Goal: Task Accomplishment & Management: Use online tool/utility

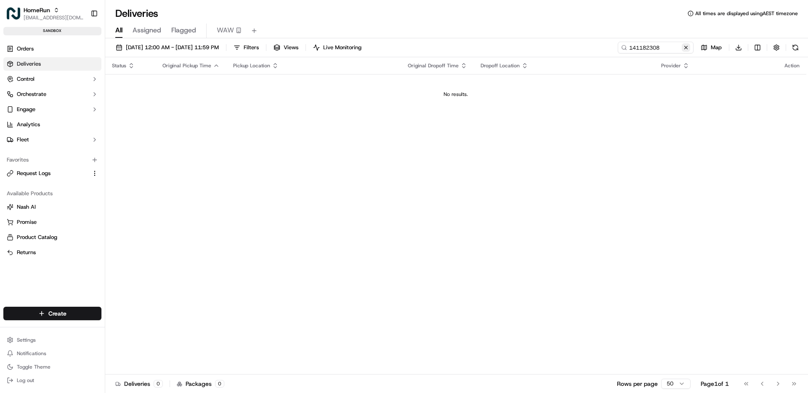
click at [687, 47] on button at bounding box center [686, 47] width 8 height 8
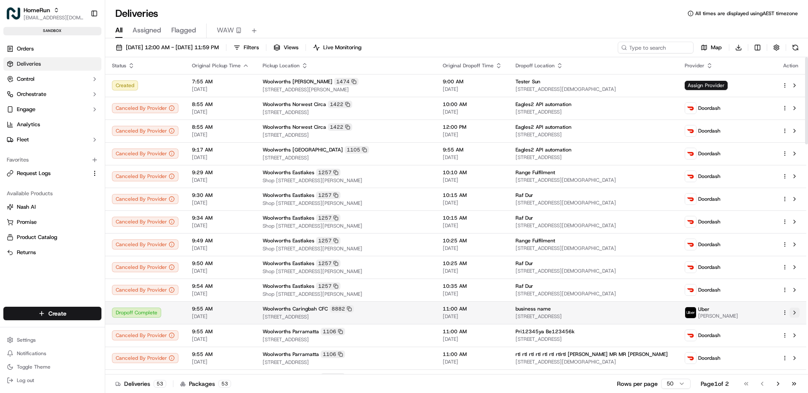
click at [795, 313] on button at bounding box center [795, 313] width 10 height 10
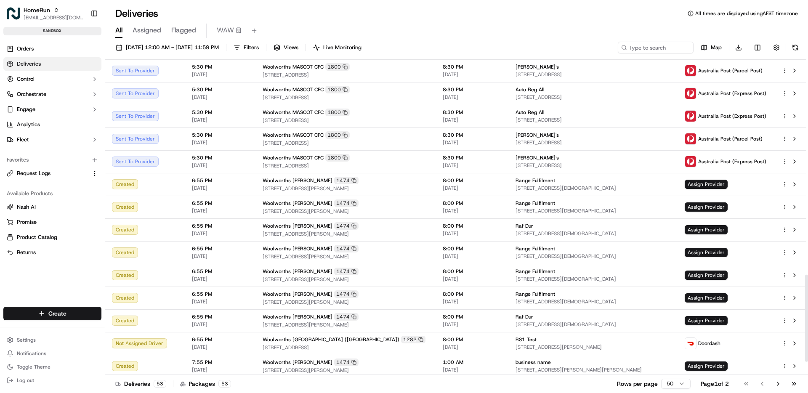
scroll to position [836, 0]
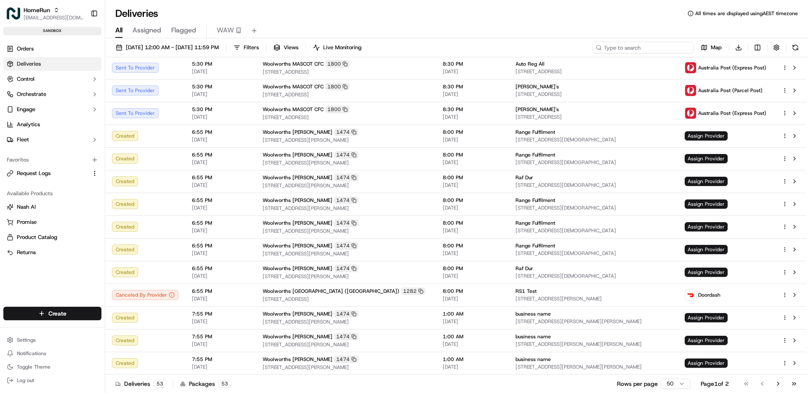
click at [646, 46] on input at bounding box center [643, 48] width 101 height 12
paste input "175799083"
type input "175799083"
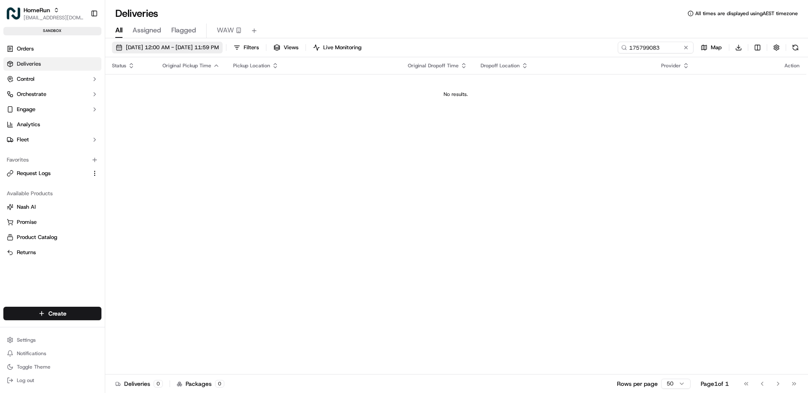
click at [176, 49] on span "[DATE] 12:00 AM - [DATE] 11:59 PM" at bounding box center [172, 48] width 93 height 8
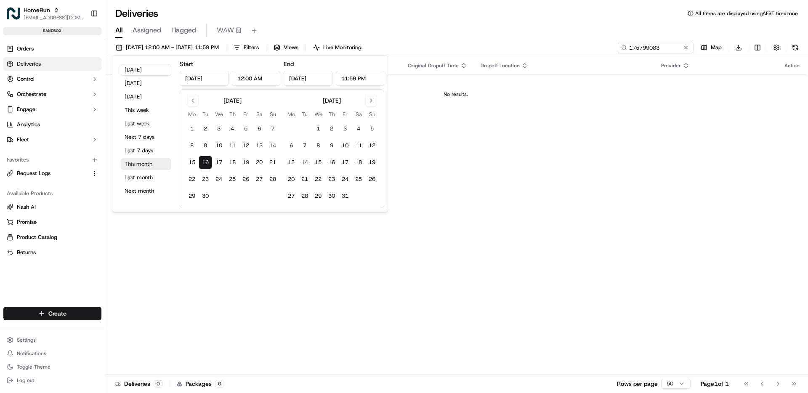
click at [141, 158] on button "This month" at bounding box center [146, 164] width 51 height 12
type input "[DATE]"
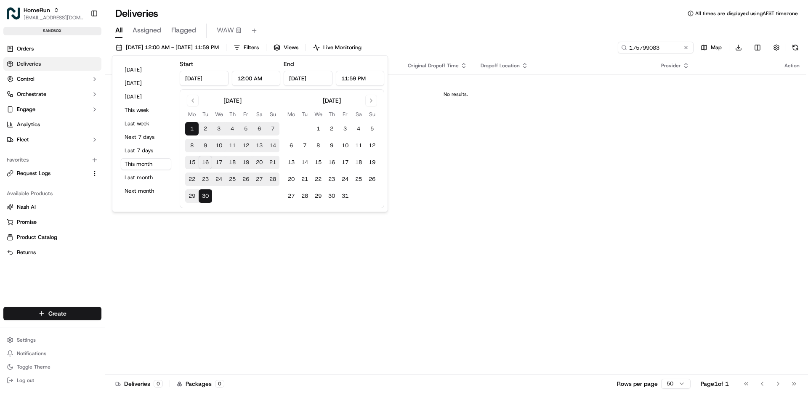
click at [499, 198] on div "Status Original Pickup Time Pickup Location Original Dropoff Time Dropoff Locat…" at bounding box center [455, 215] width 701 height 317
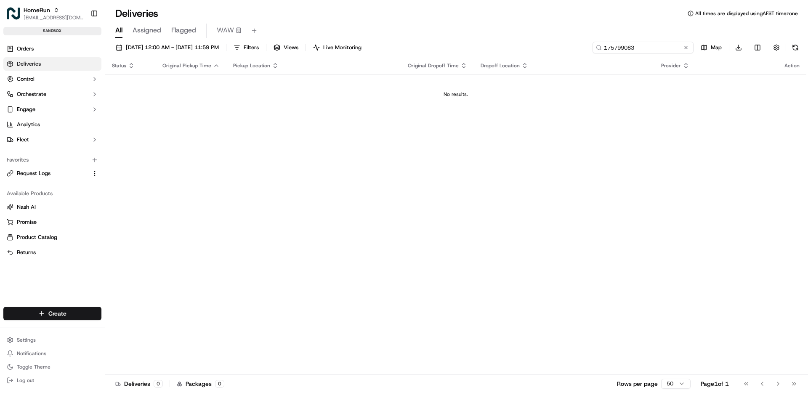
click at [676, 47] on input "175799083" at bounding box center [643, 48] width 101 height 12
click at [36, 45] on link "Orders" at bounding box center [52, 48] width 98 height 13
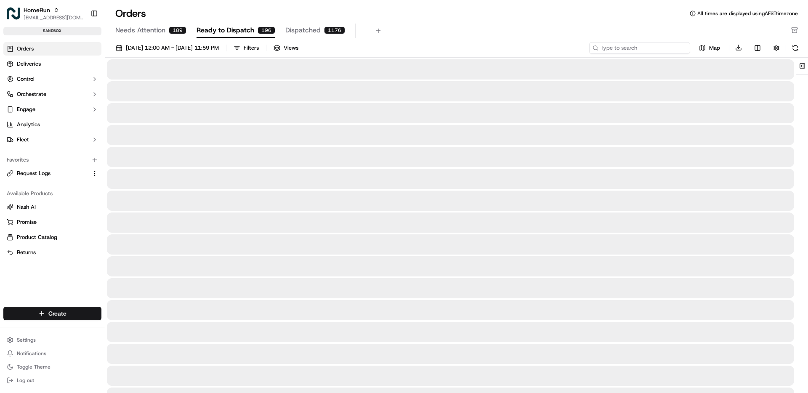
click at [645, 50] on input at bounding box center [639, 48] width 101 height 12
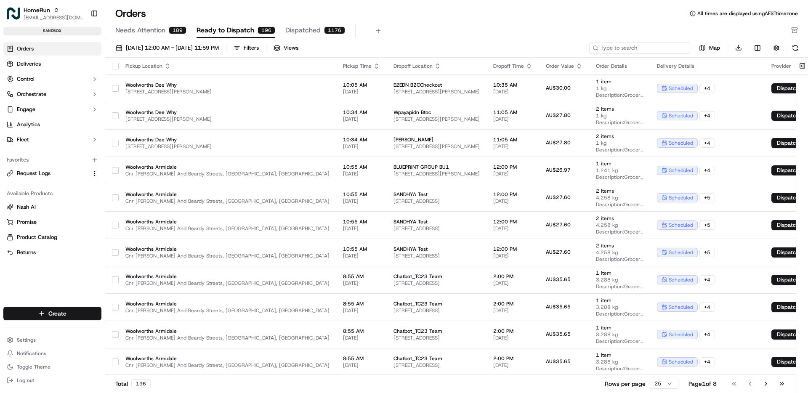
paste input "175799083"
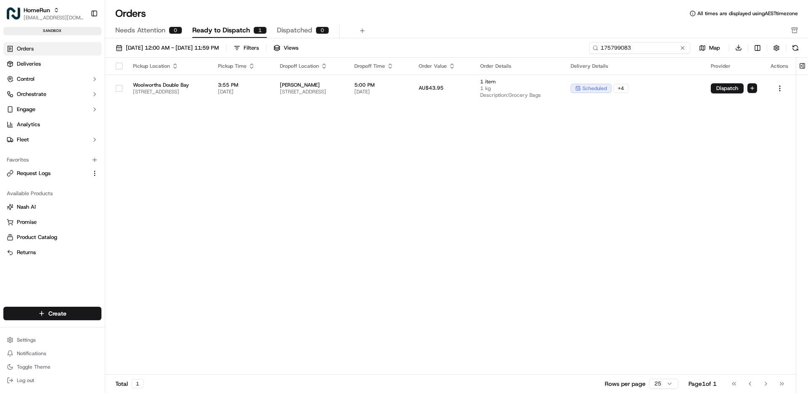
type input "175799083"
click at [608, 169] on div "Pickup Location Pickup Time Dropoff Location Dropoff Time Order Value Order Det…" at bounding box center [450, 216] width 691 height 317
click at [36, 66] on span "Deliveries" at bounding box center [29, 64] width 24 height 8
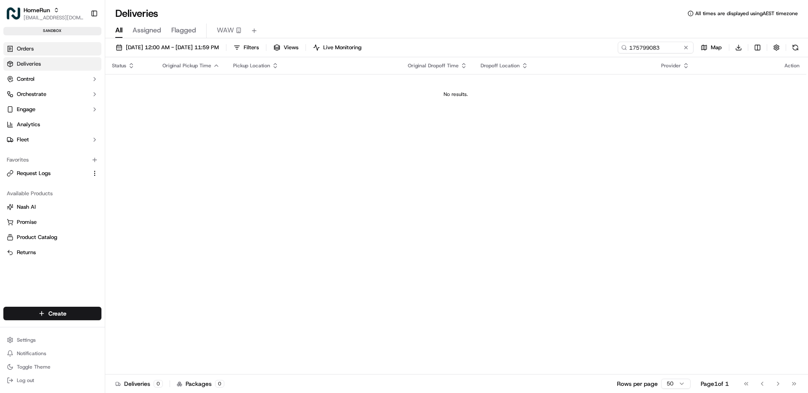
click at [35, 49] on link "Orders" at bounding box center [52, 48] width 98 height 13
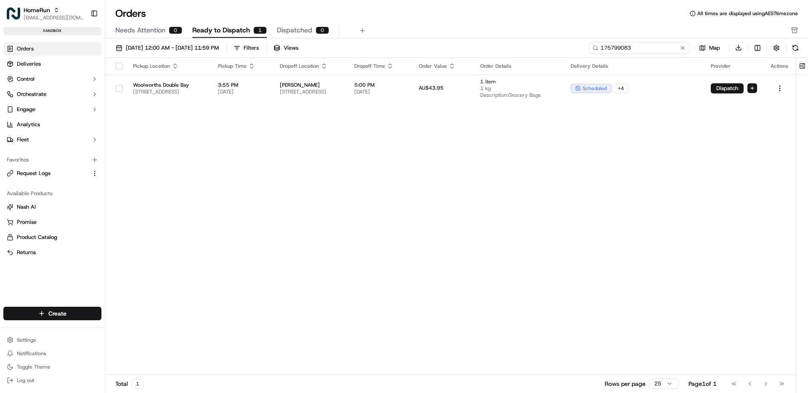
click at [664, 47] on input "175799083" at bounding box center [639, 48] width 101 height 12
click at [647, 48] on input "175799083" at bounding box center [639, 48] width 101 height 12
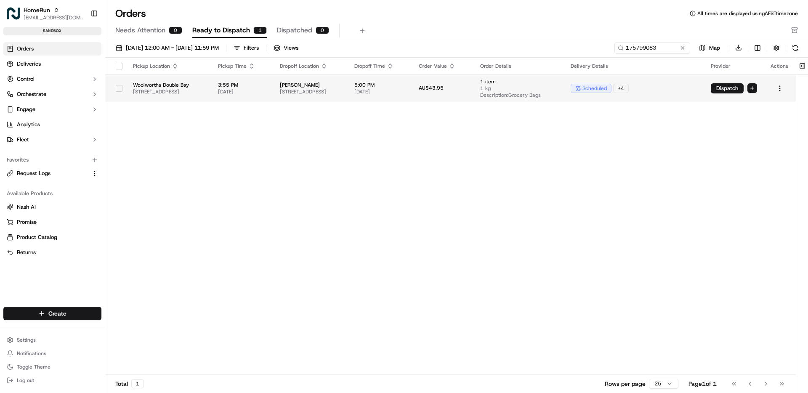
click at [547, 94] on span "Description: Grocery Bags" at bounding box center [518, 95] width 77 height 7
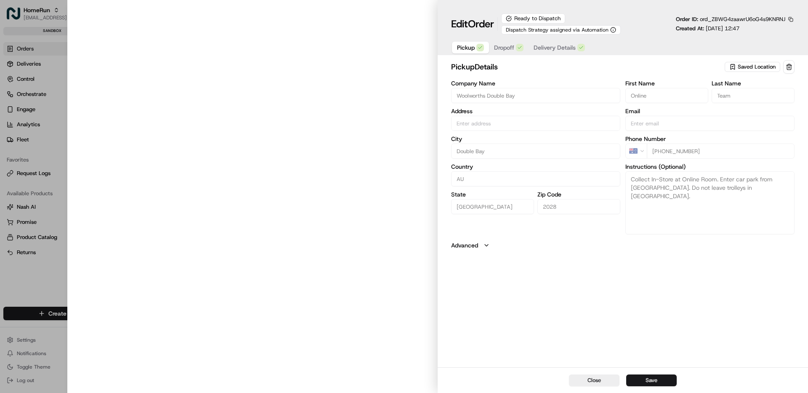
type input "[STREET_ADDRESS]"
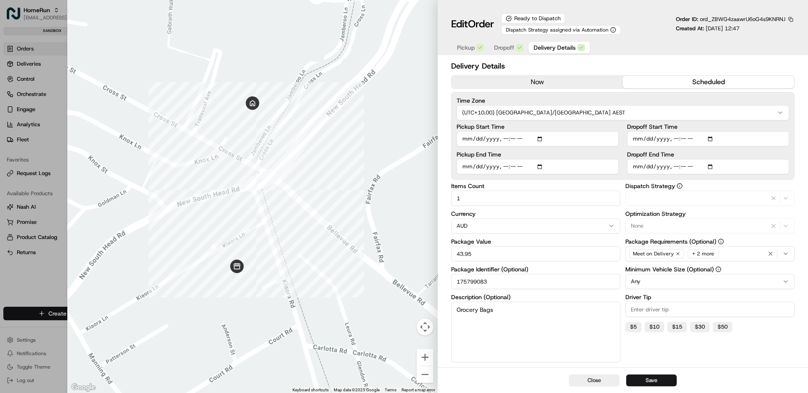
click at [557, 49] on span "Delivery Details" at bounding box center [555, 47] width 42 height 8
click at [599, 384] on button "Close" at bounding box center [594, 381] width 51 height 12
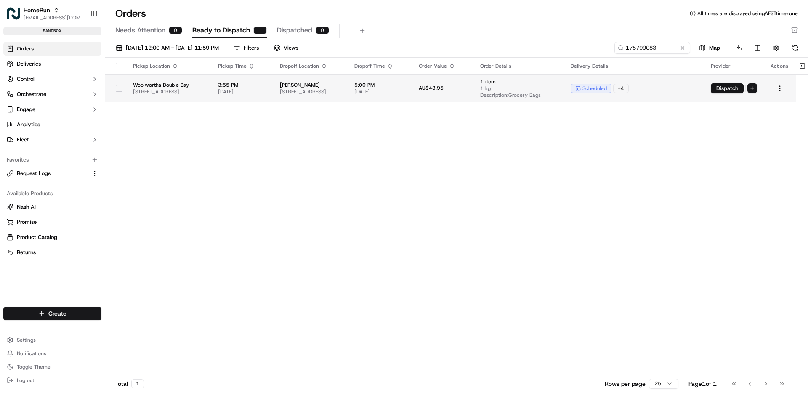
click at [720, 89] on button "Dispatch" at bounding box center [727, 88] width 33 height 10
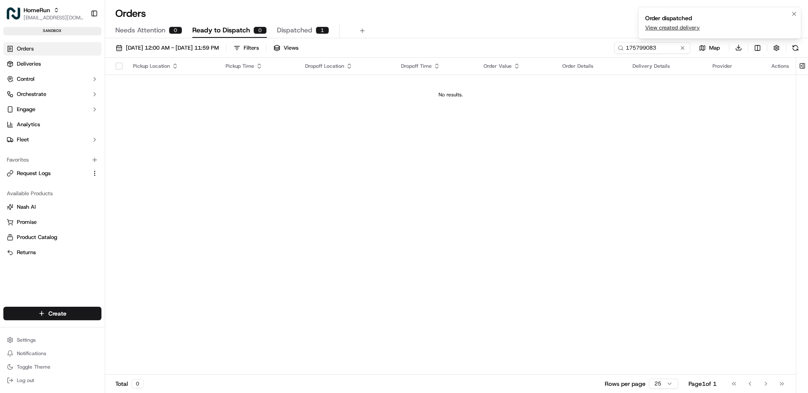
click at [682, 28] on link "View created delivery" at bounding box center [672, 28] width 55 height 8
